Goal: Task Accomplishment & Management: Use online tool/utility

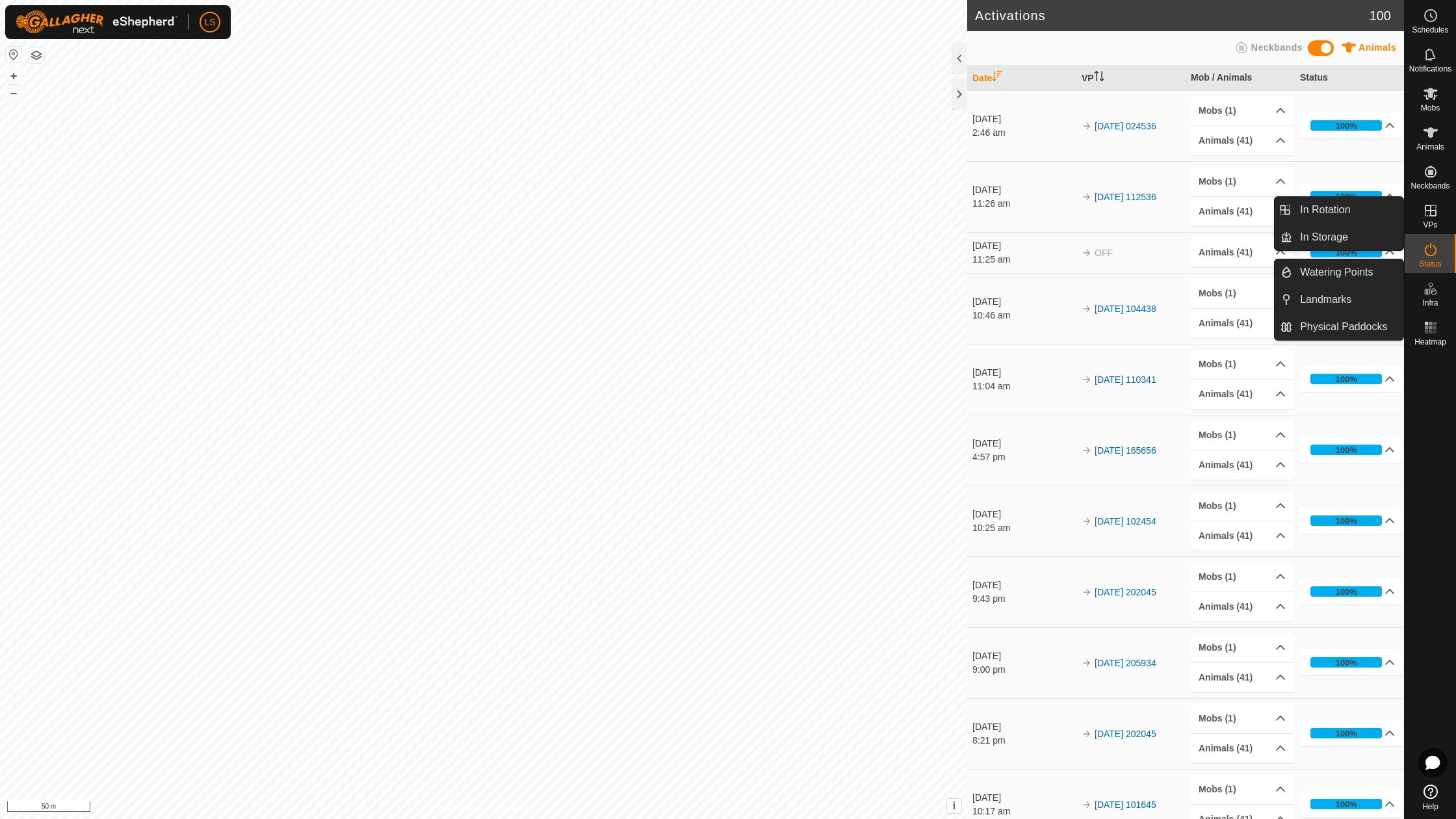
click at [1434, 217] on icon at bounding box center [1430, 210] width 15 height 15
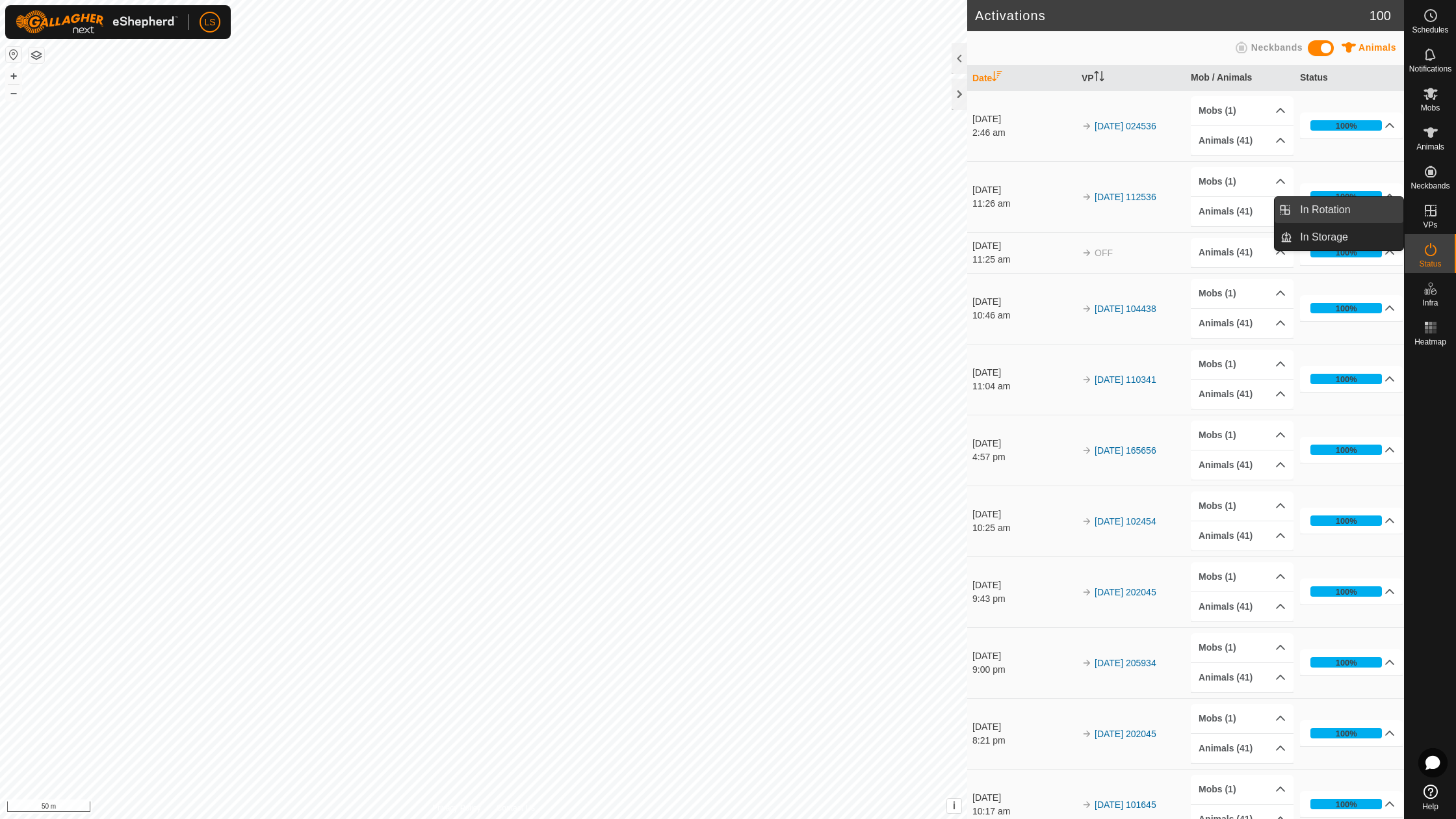
click at [1348, 213] on span "In Rotation" at bounding box center [1325, 210] width 50 height 15
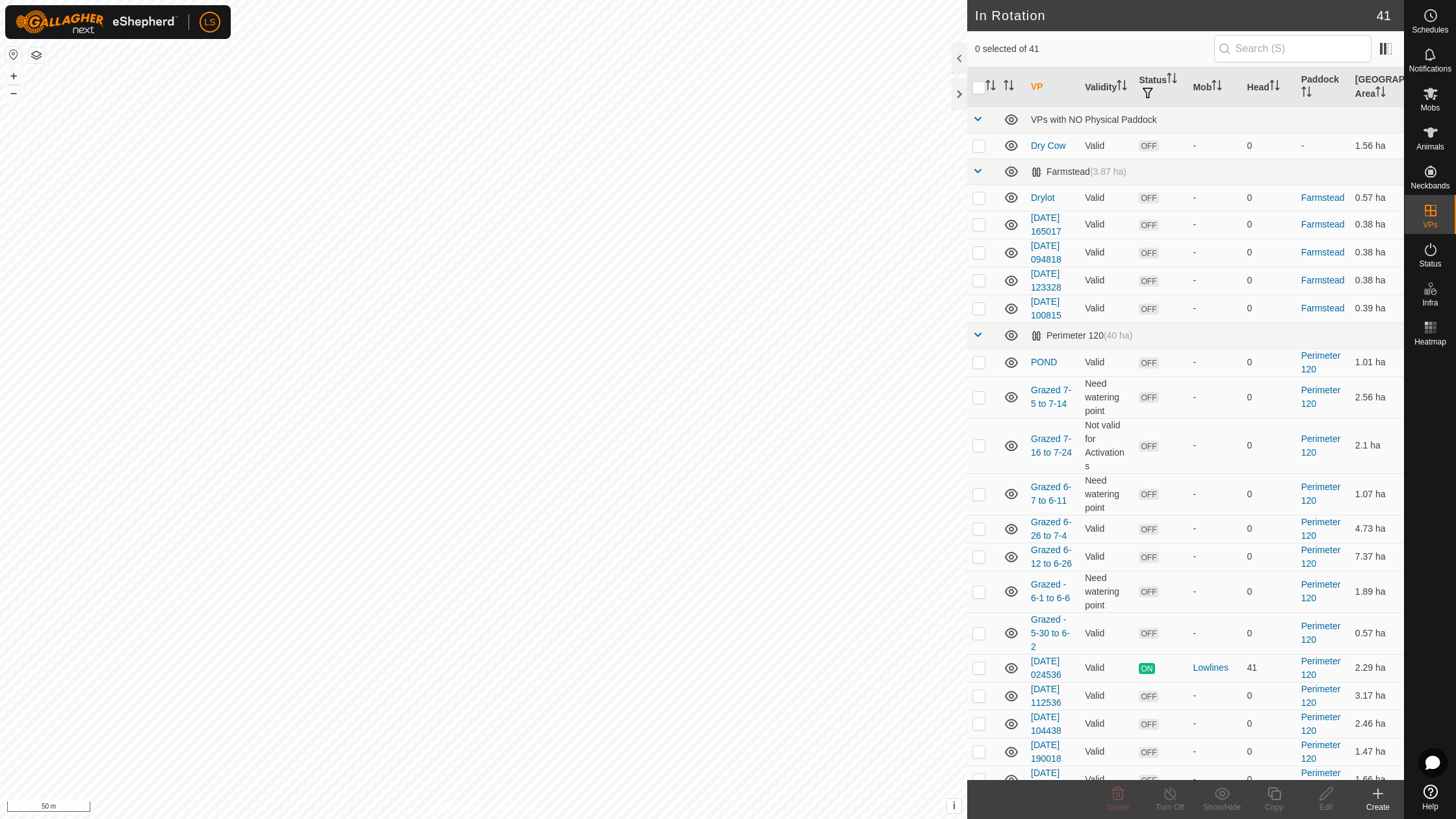
click at [1379, 796] on icon at bounding box center [1378, 793] width 15 height 15
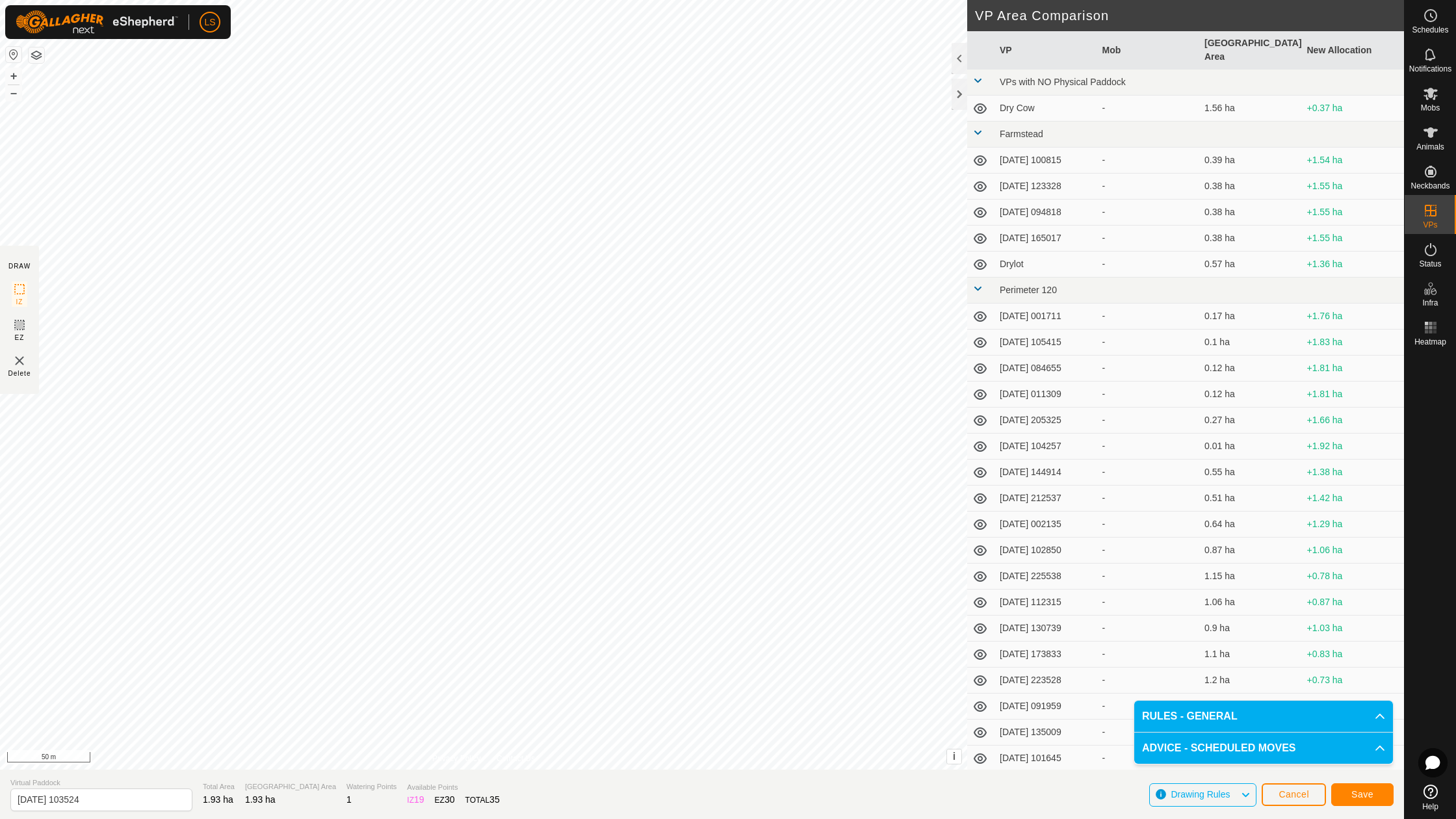
click at [1363, 796] on span "Save" at bounding box center [1363, 793] width 22 height 10
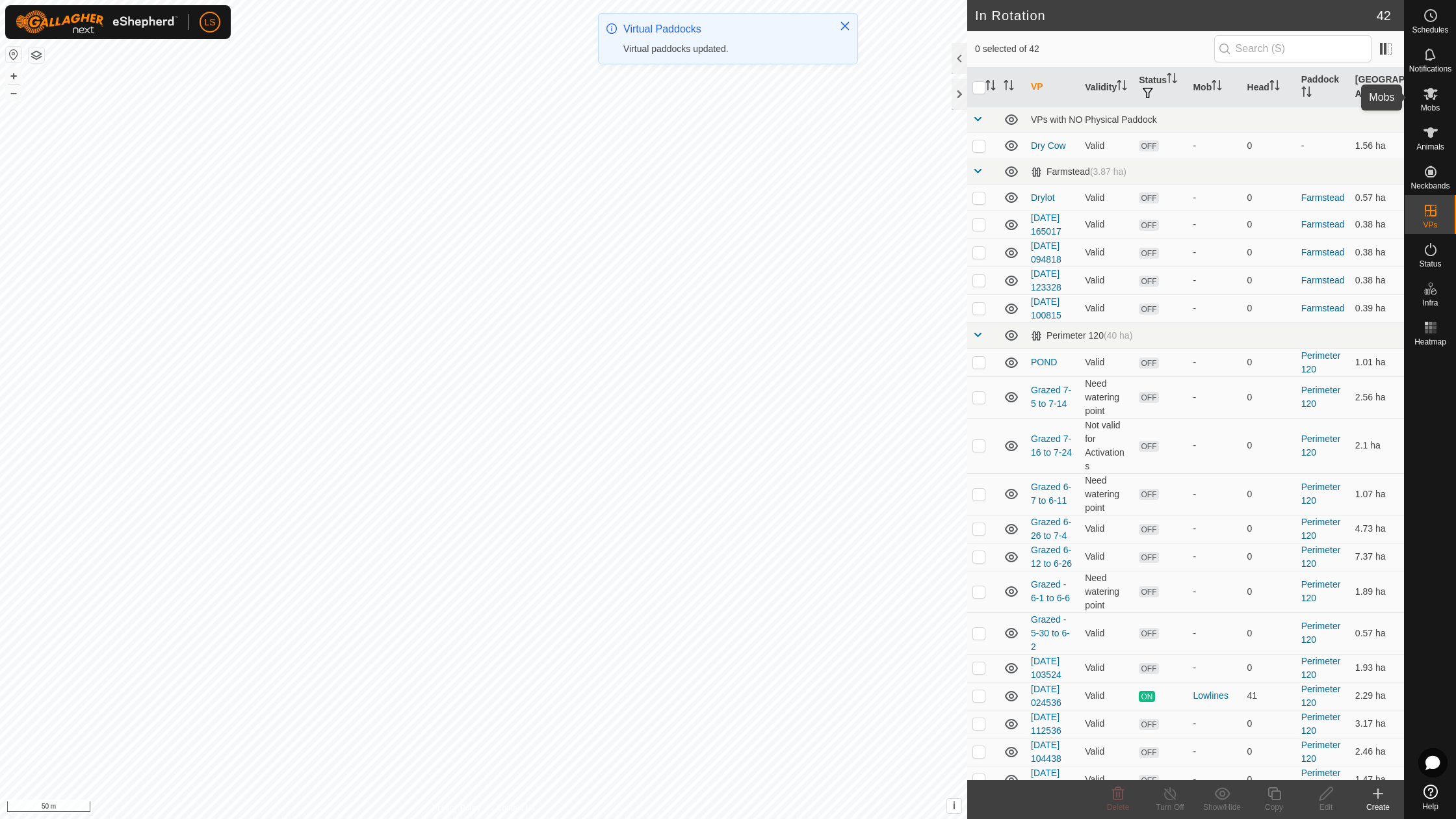
click at [1433, 97] on icon at bounding box center [1430, 93] width 15 height 15
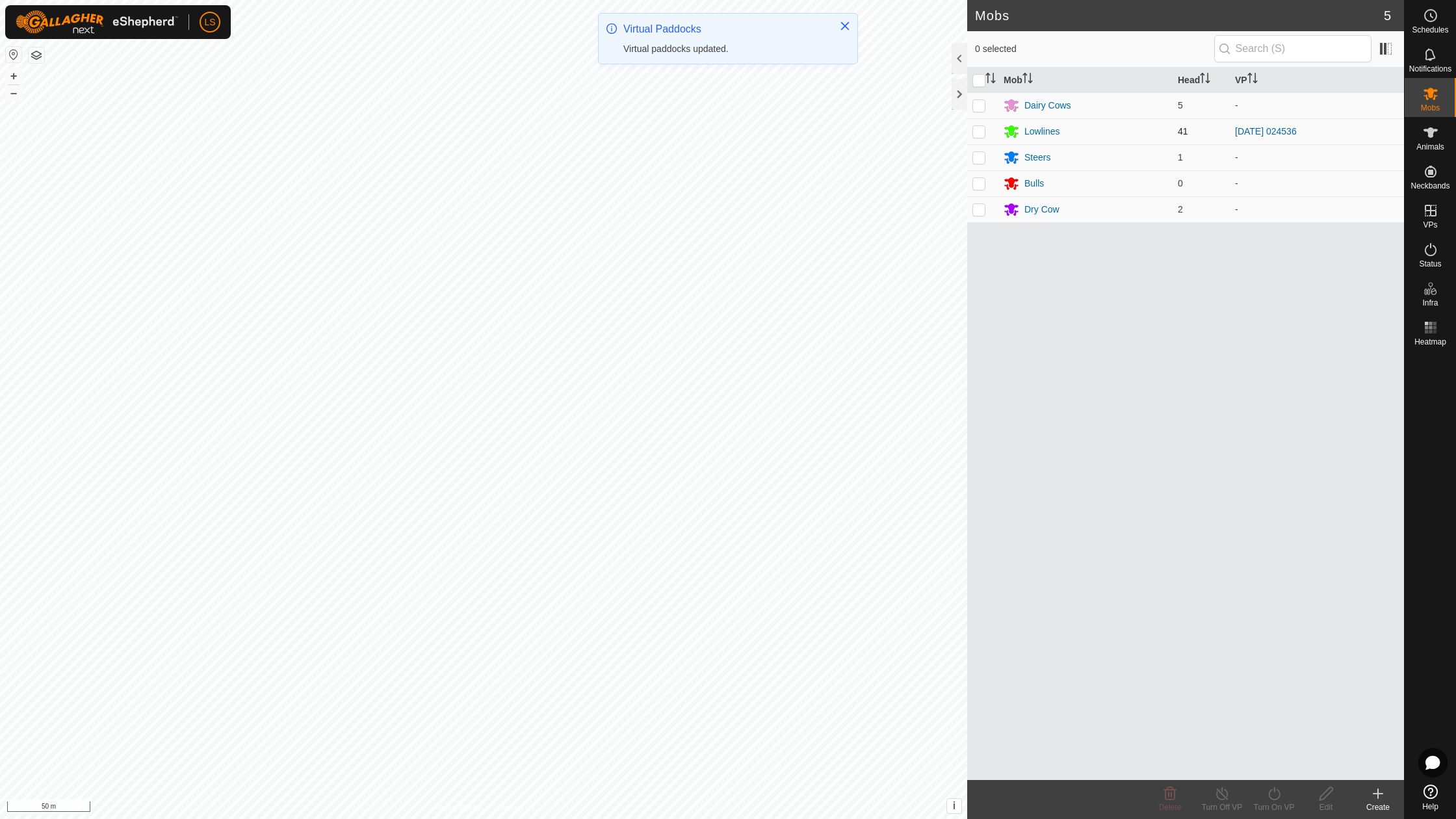
click at [976, 131] on p-checkbox at bounding box center [979, 130] width 13 height 10
checkbox input "true"
click at [1278, 800] on icon at bounding box center [1275, 793] width 16 height 15
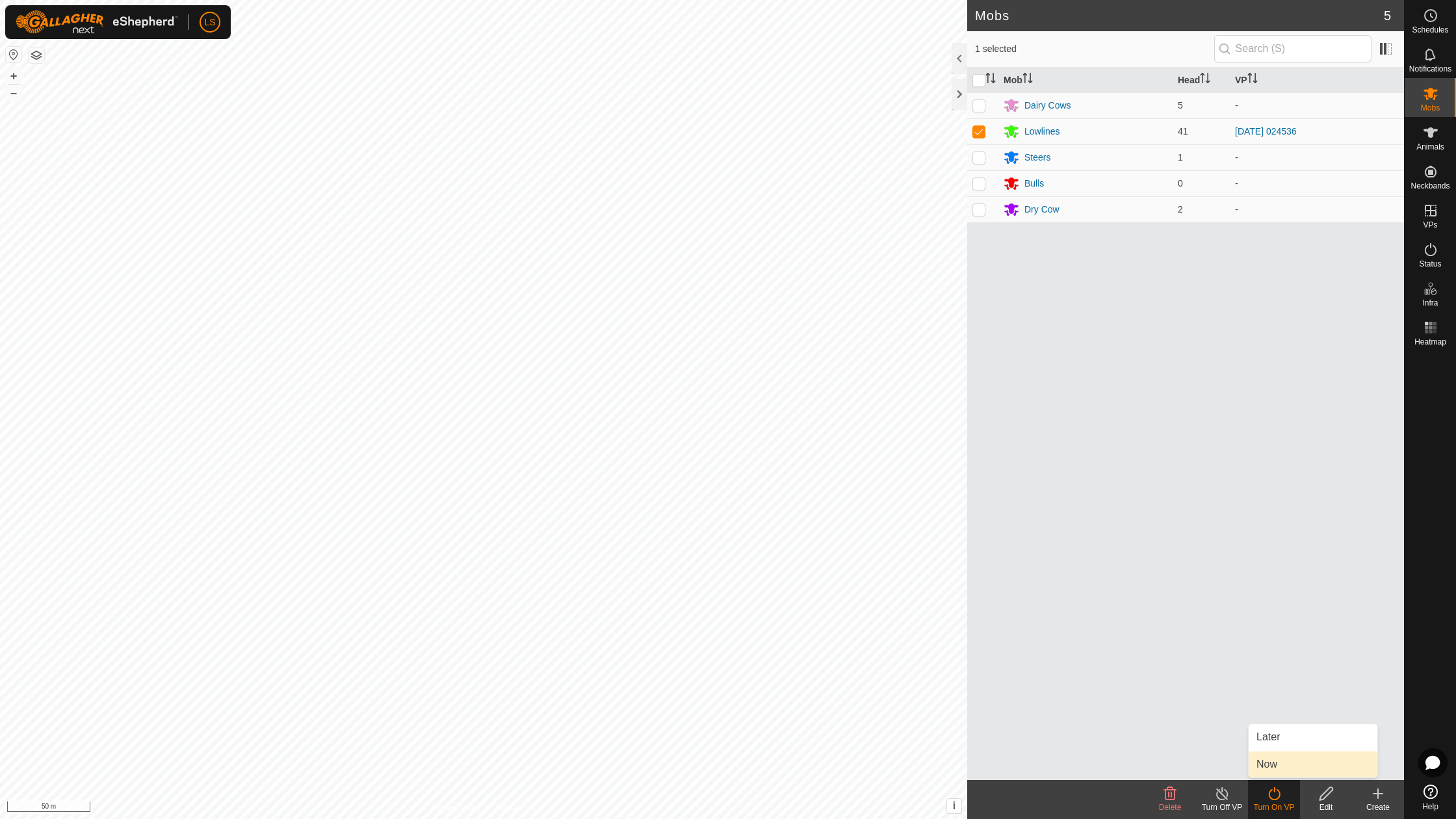
click at [1281, 752] on link "Now" at bounding box center [1313, 764] width 128 height 26
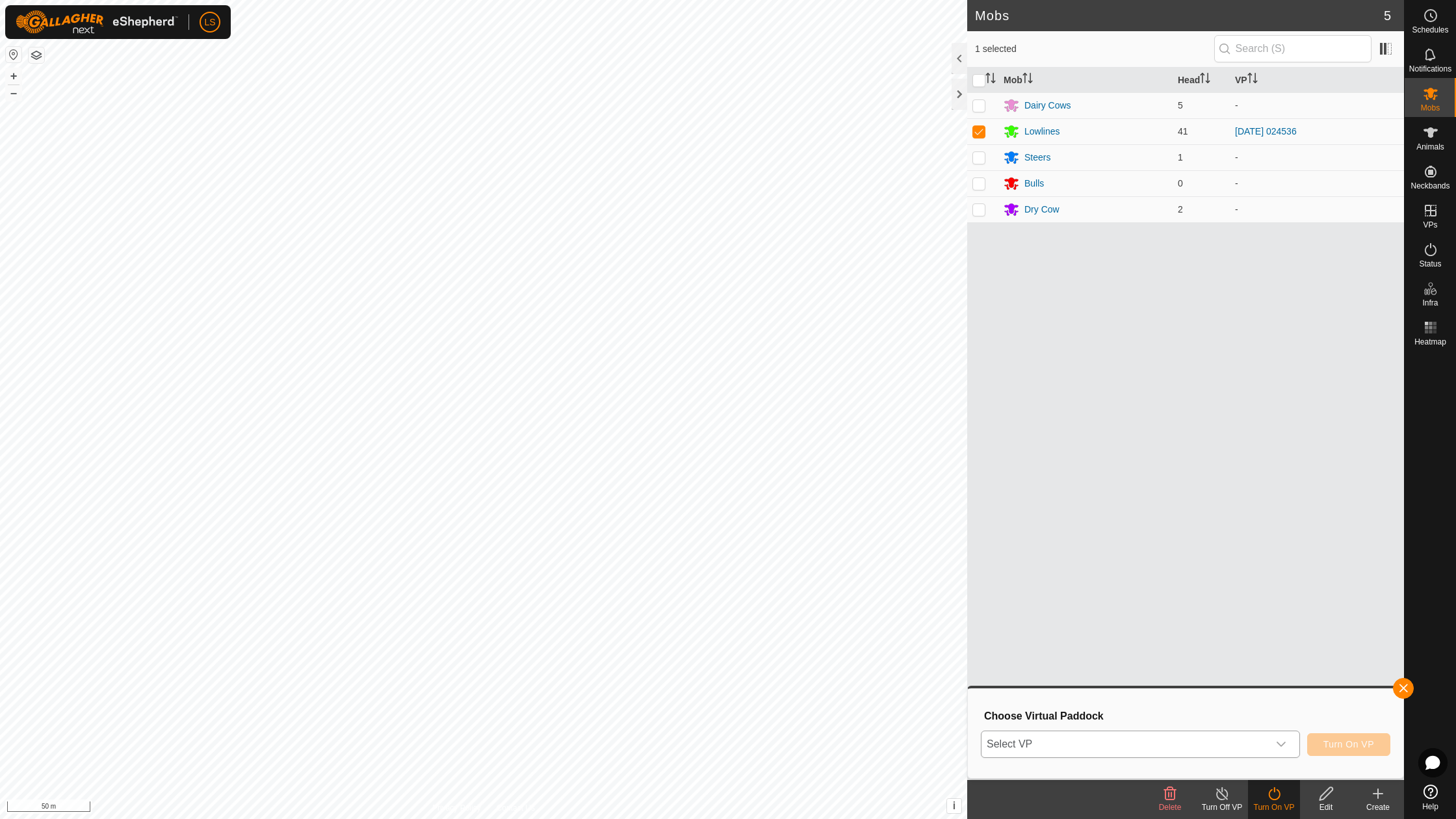
click at [1286, 743] on icon "dropdown trigger" at bounding box center [1281, 743] width 10 height 10
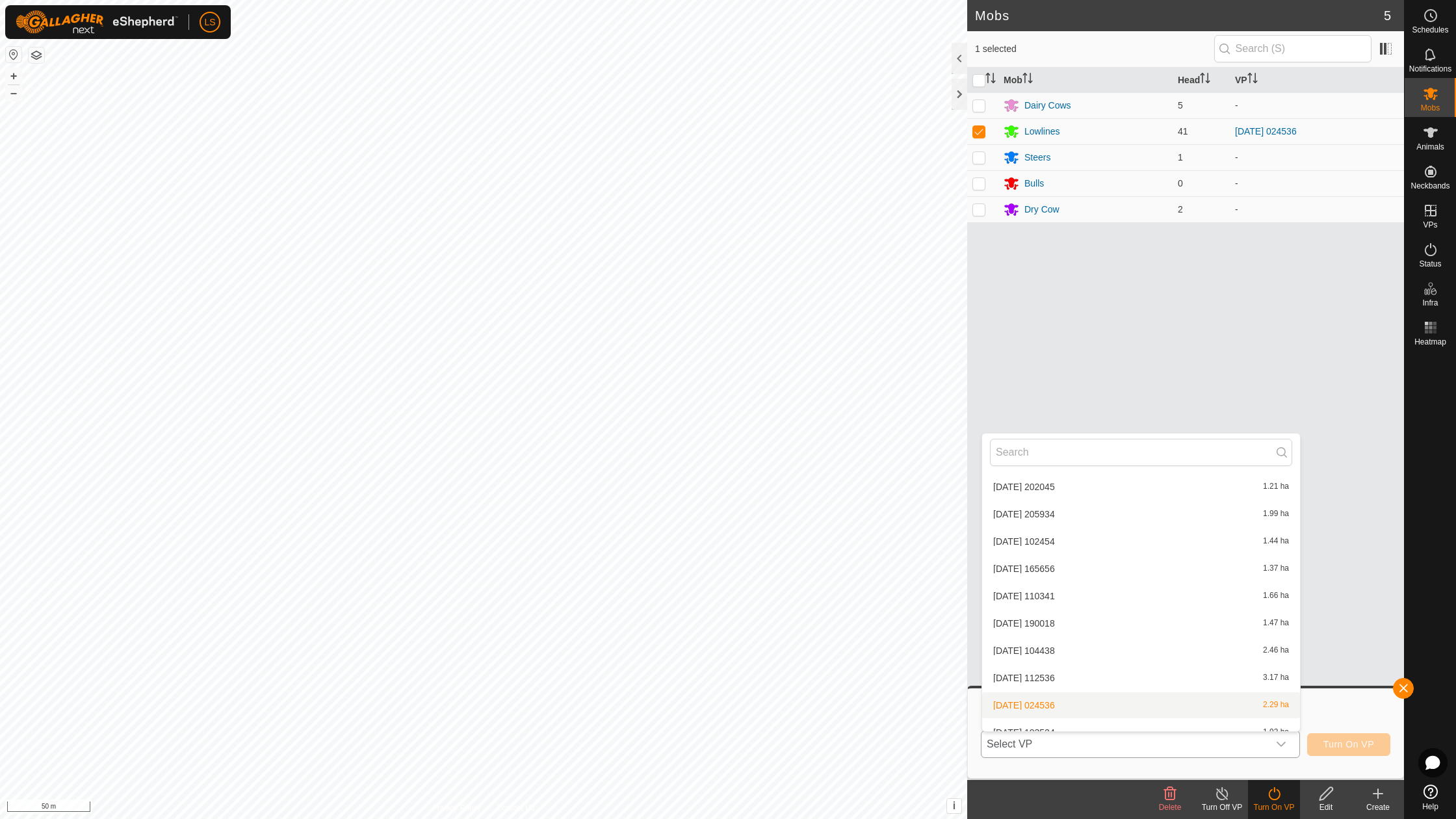
scroll to position [817, 0]
click at [1054, 645] on li "2025-08-12 103524 1.93 ha" at bounding box center [1141, 658] width 318 height 26
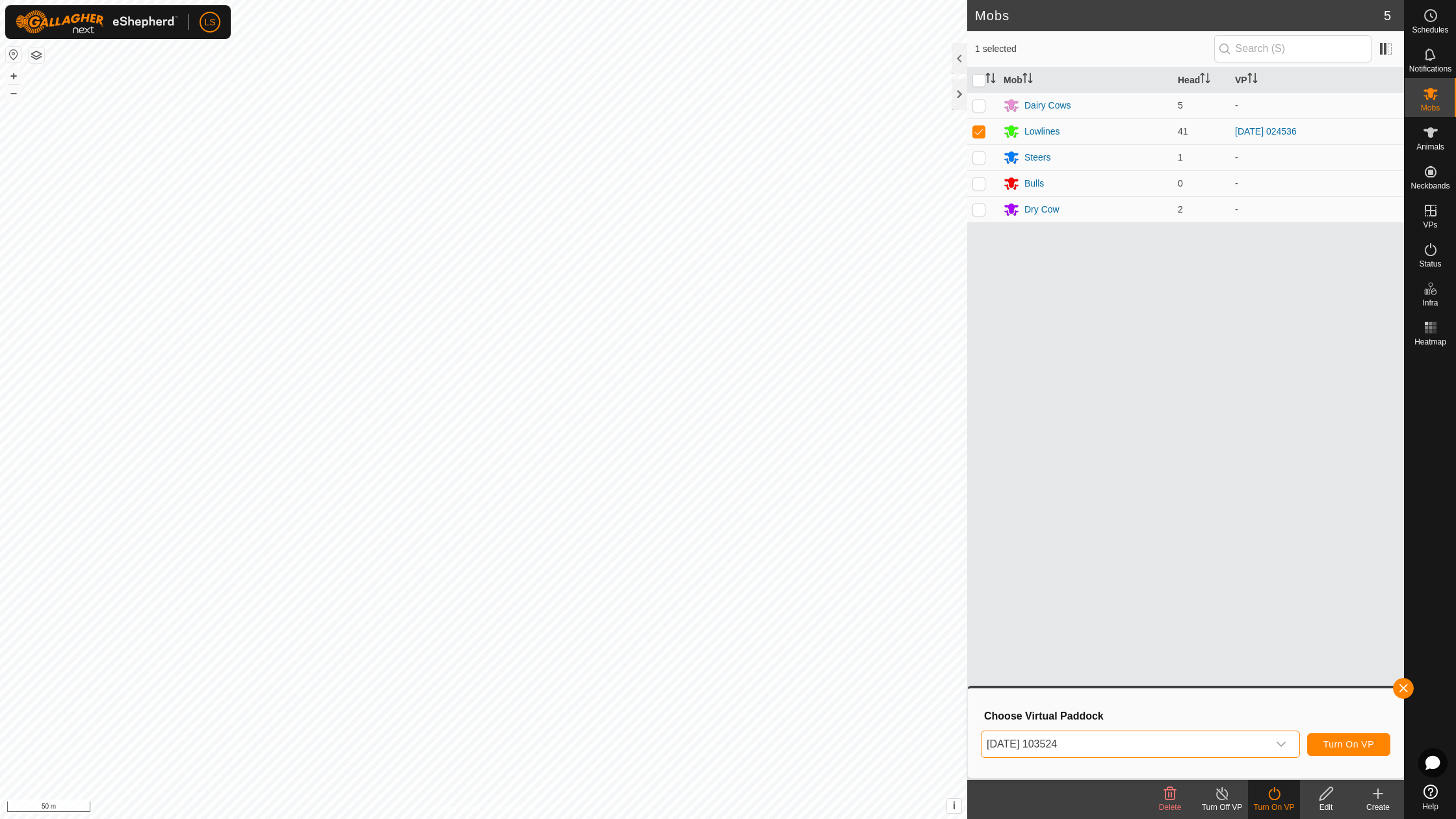
click at [1332, 741] on span "Turn On VP" at bounding box center [1349, 743] width 51 height 10
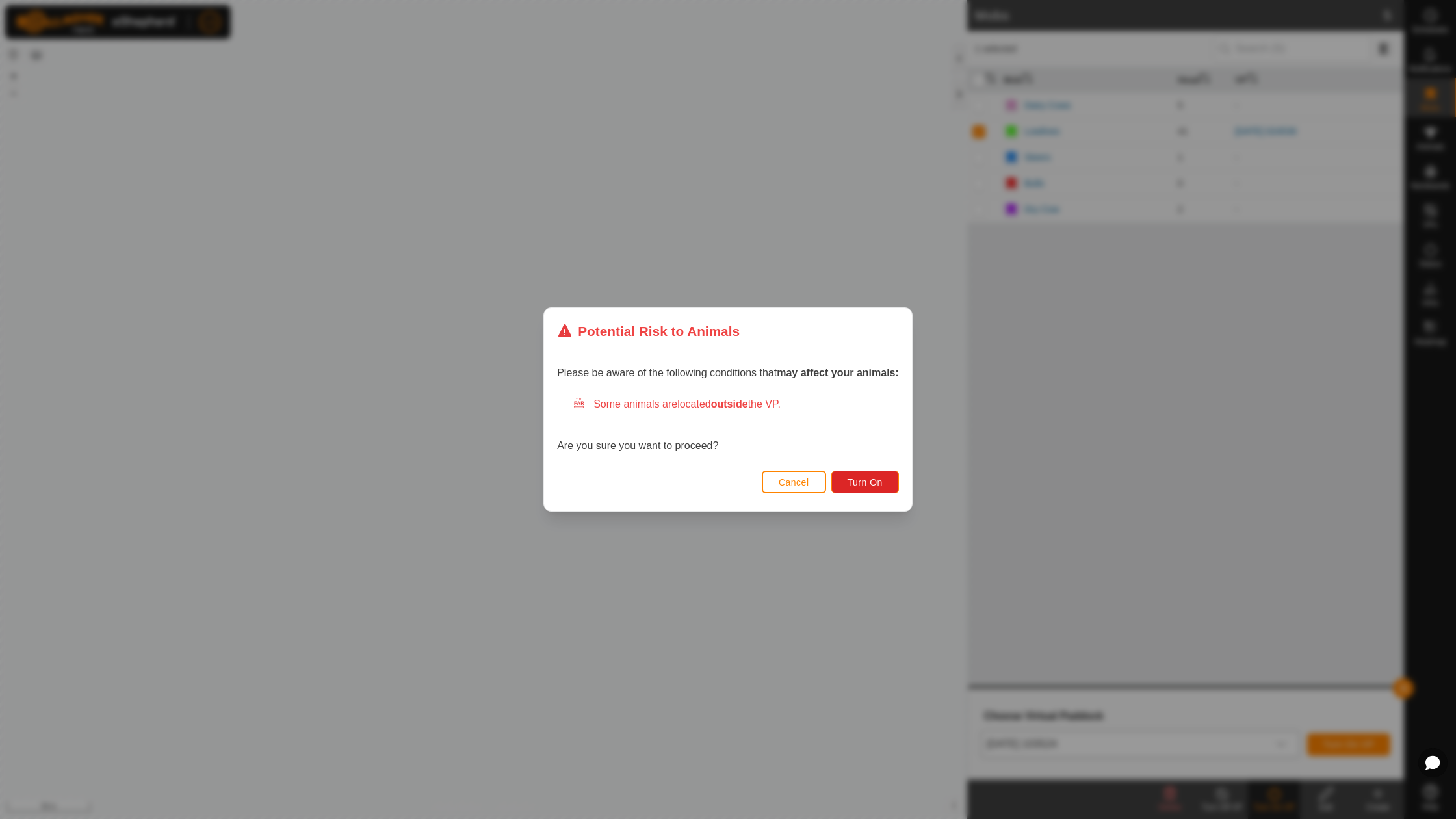
click at [792, 478] on span "Cancel" at bounding box center [795, 482] width 31 height 10
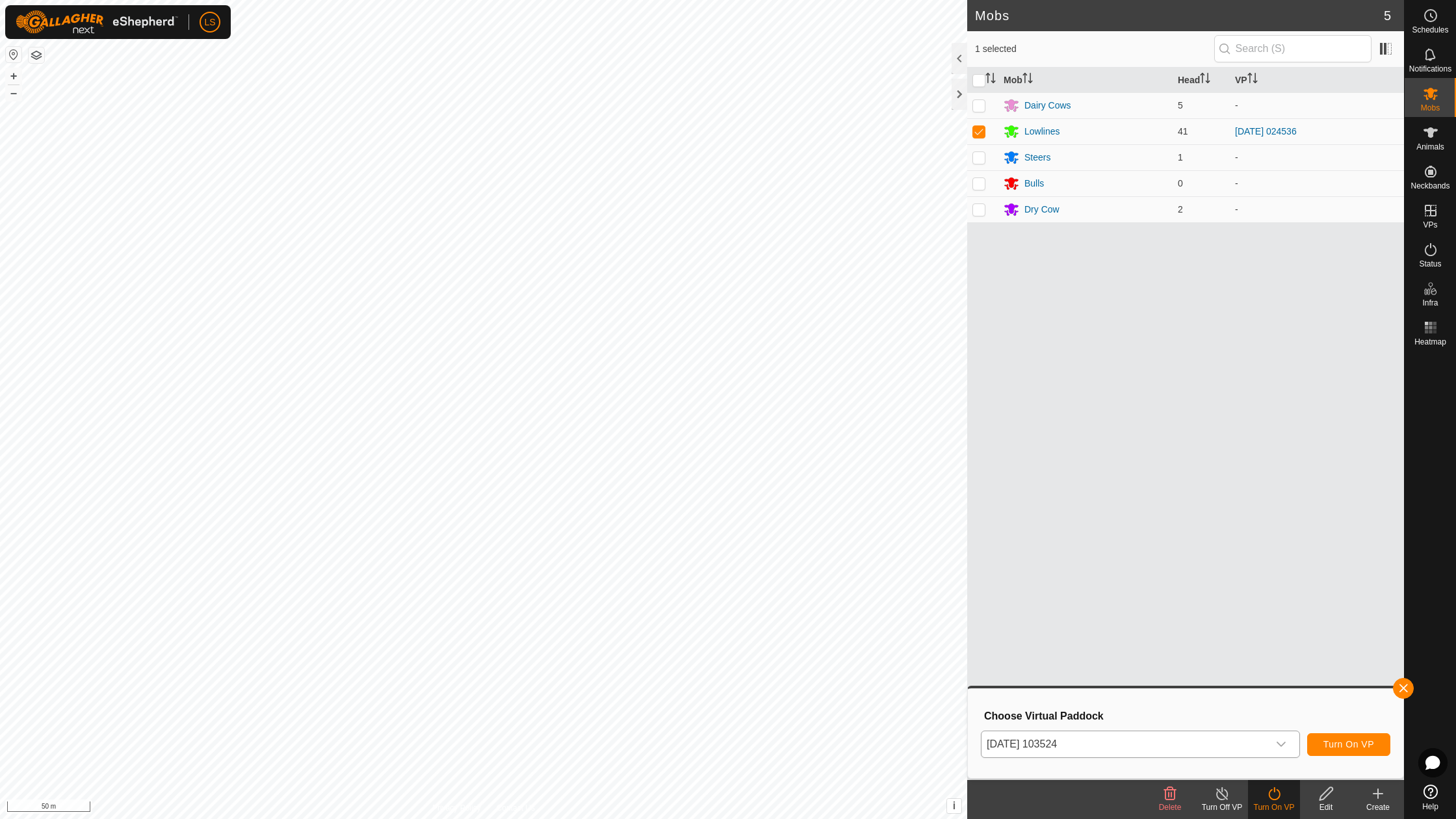
click at [1322, 741] on button "Turn On VP" at bounding box center [1348, 744] width 83 height 23
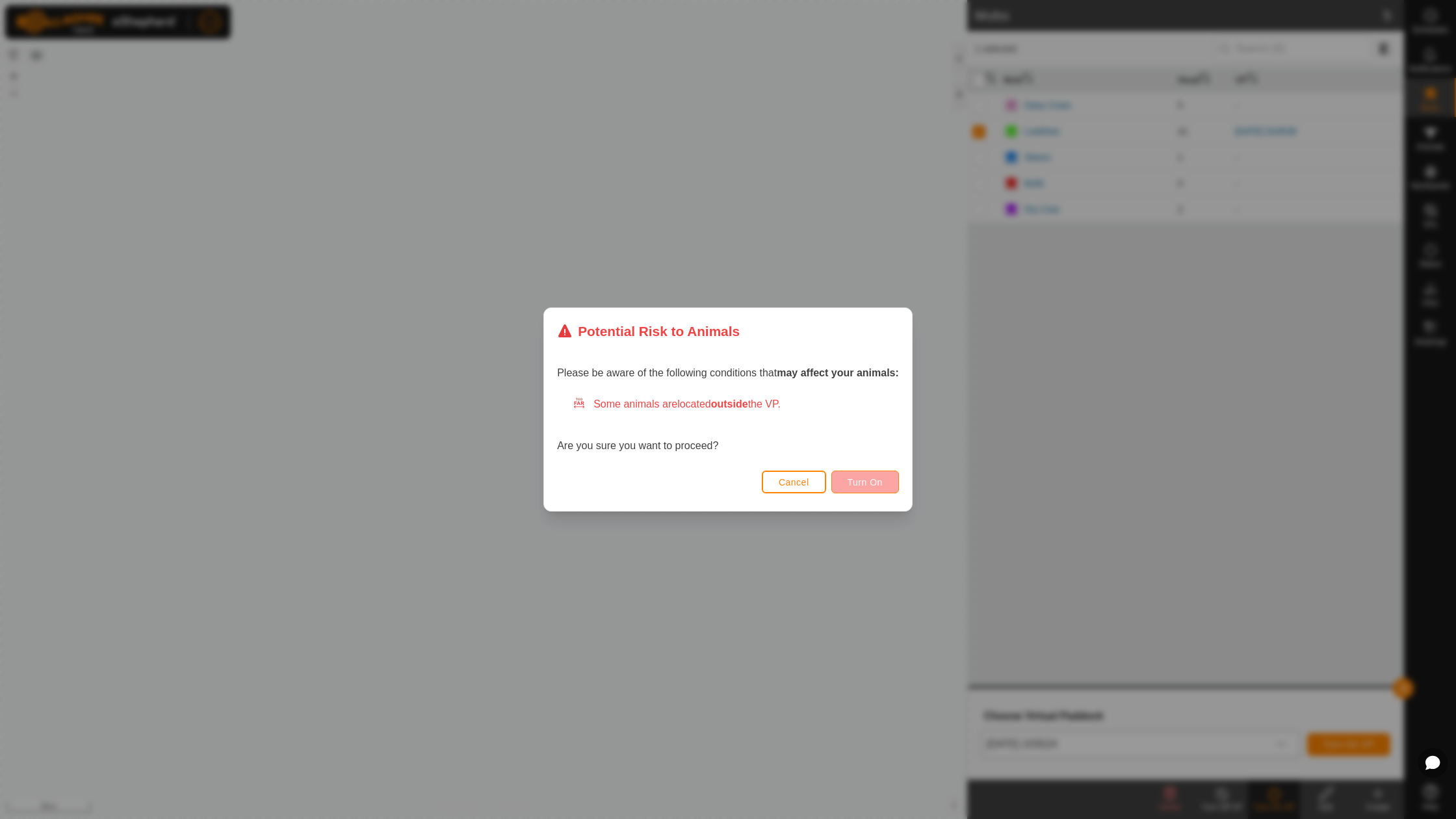
click at [865, 482] on span "Turn On" at bounding box center [865, 482] width 36 height 10
